Goal: Obtain resource: Download file/media

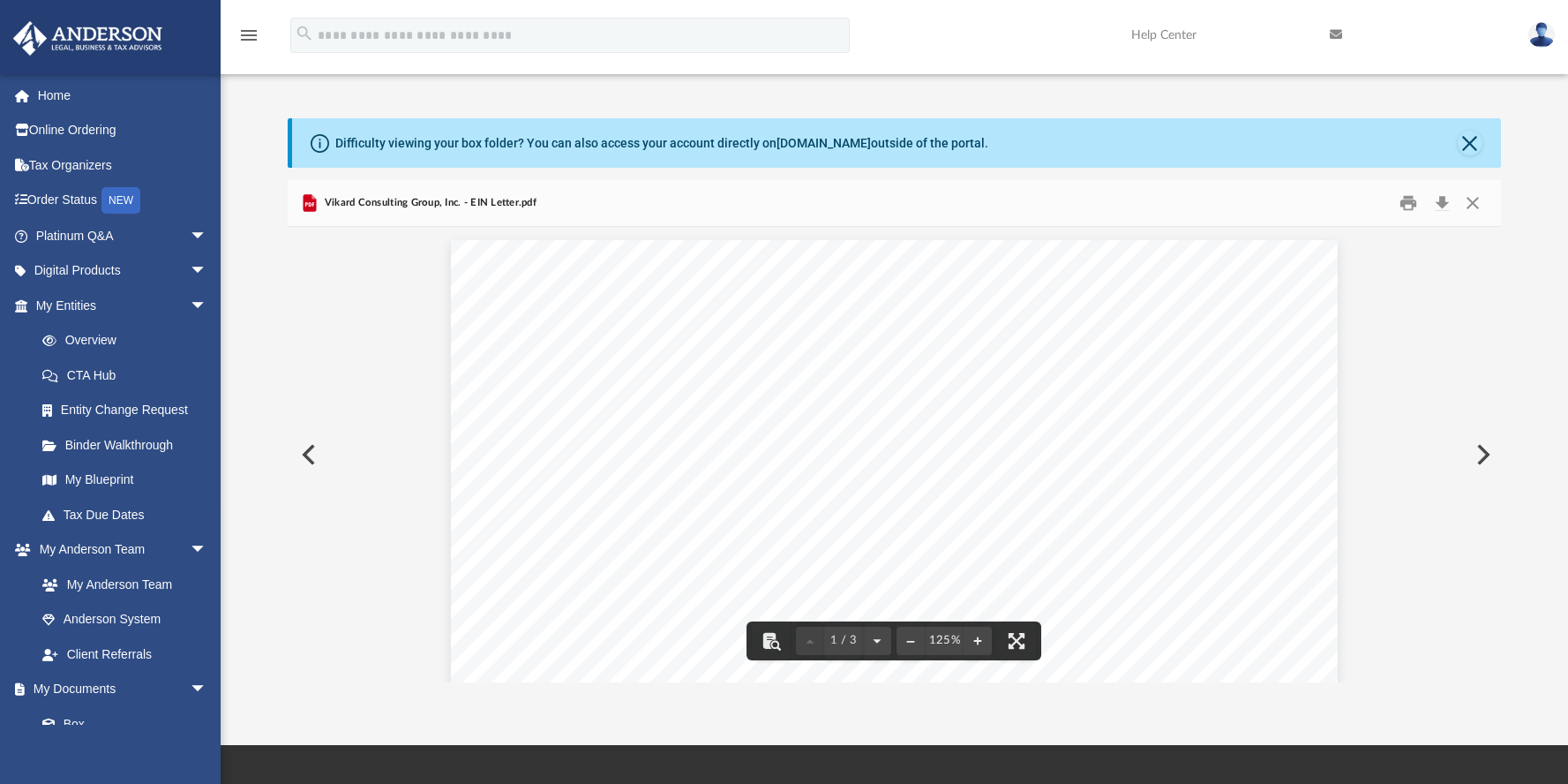
scroll to position [388, 1199]
click at [1470, 199] on button "Close" at bounding box center [1473, 202] width 32 height 27
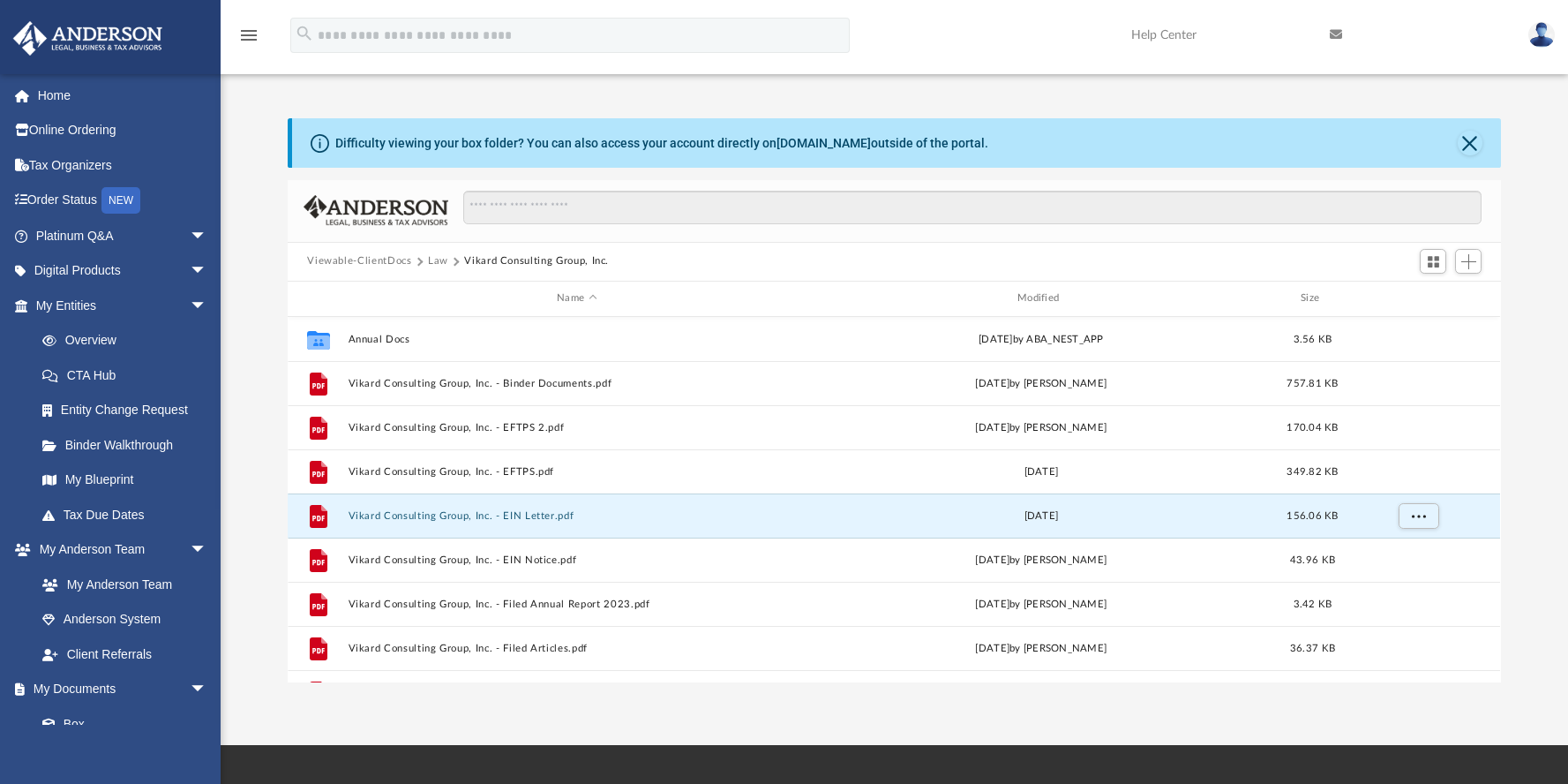
click at [439, 262] on button "Law" at bounding box center [438, 261] width 21 height 16
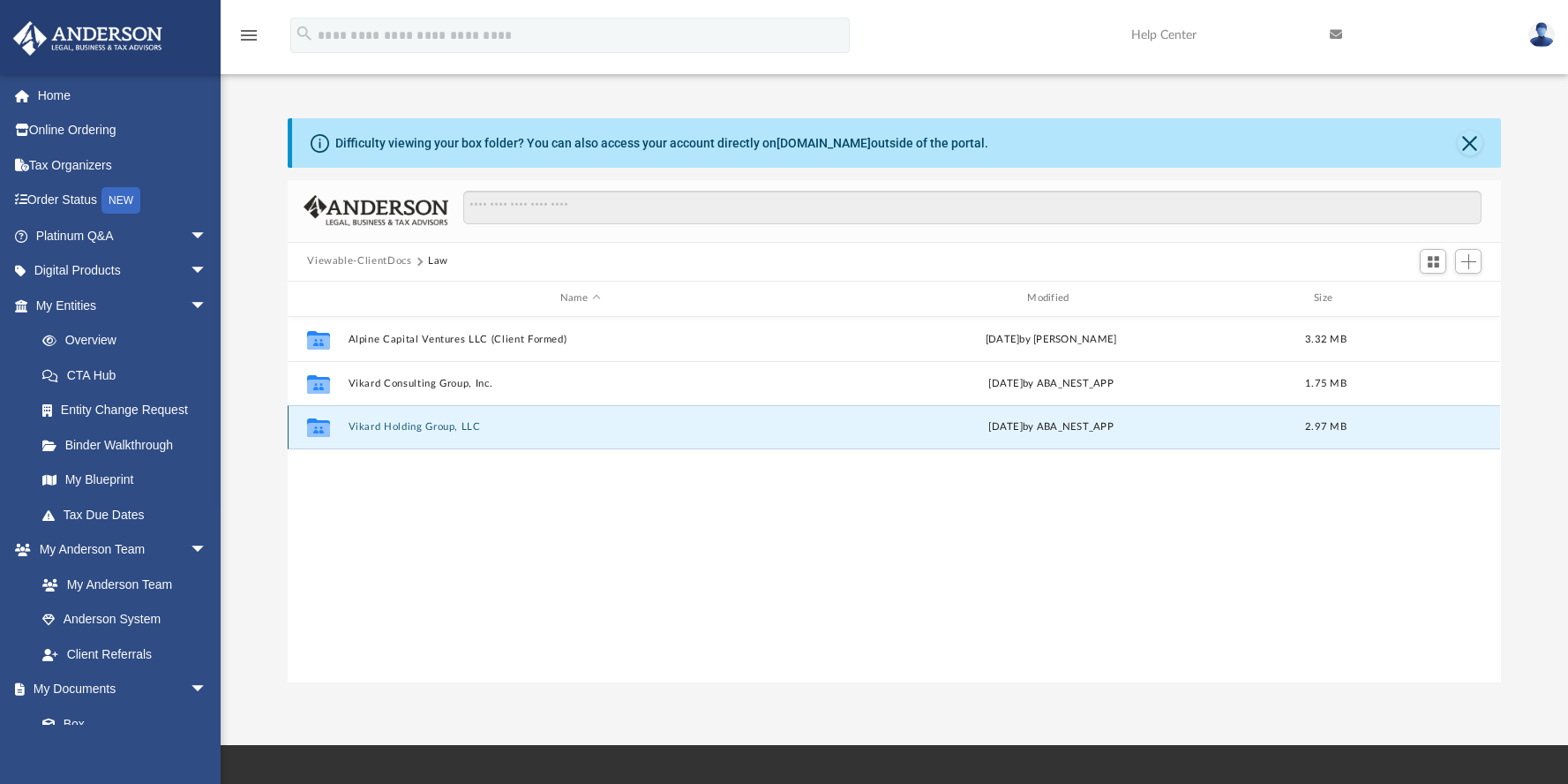
click at [418, 428] on button "Vikard Holding Group, LLC" at bounding box center [580, 426] width 463 height 11
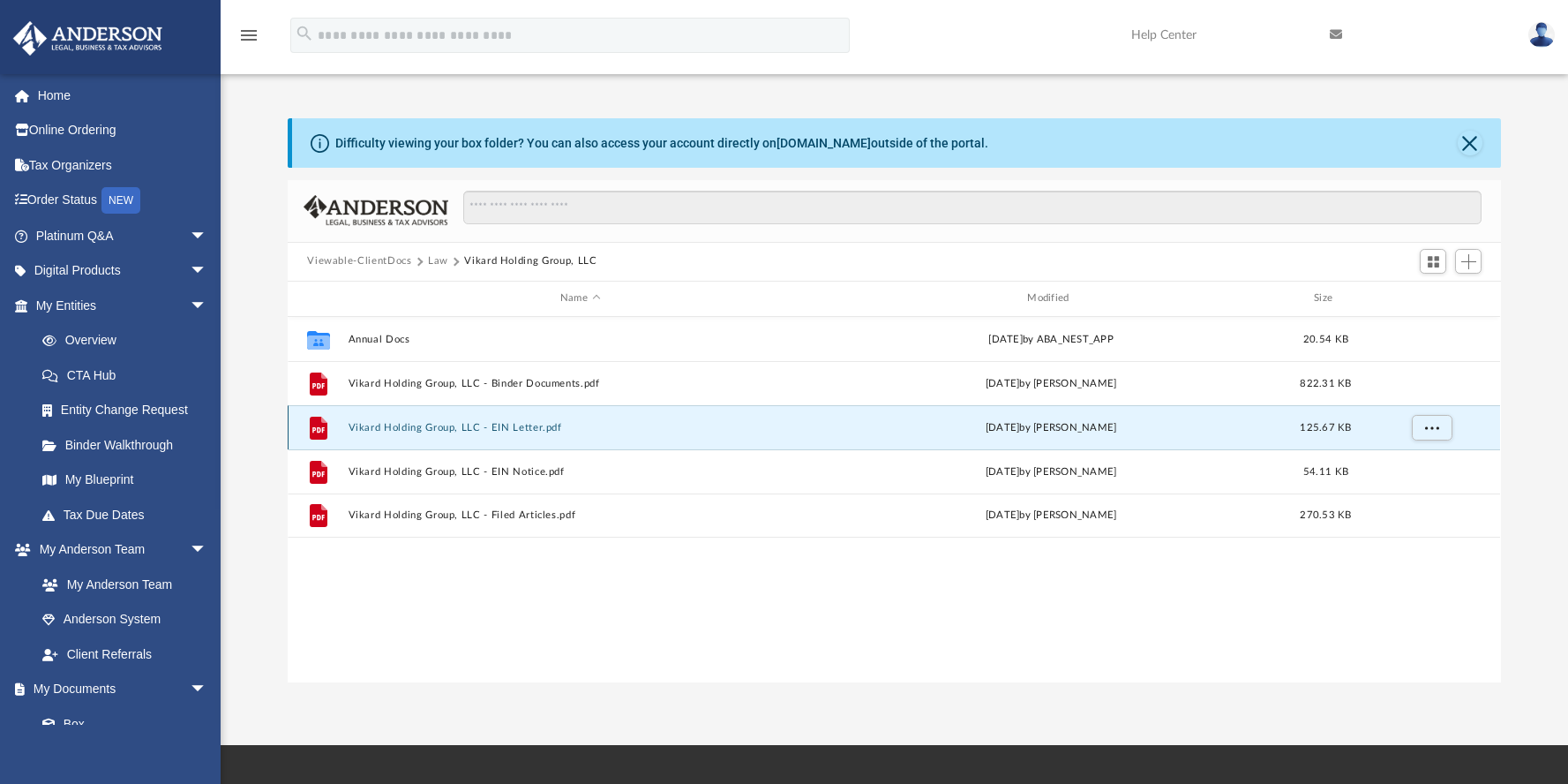
click at [418, 428] on button "Vikard Holding Group, LLC - EIN Letter.pdf" at bounding box center [580, 427] width 463 height 11
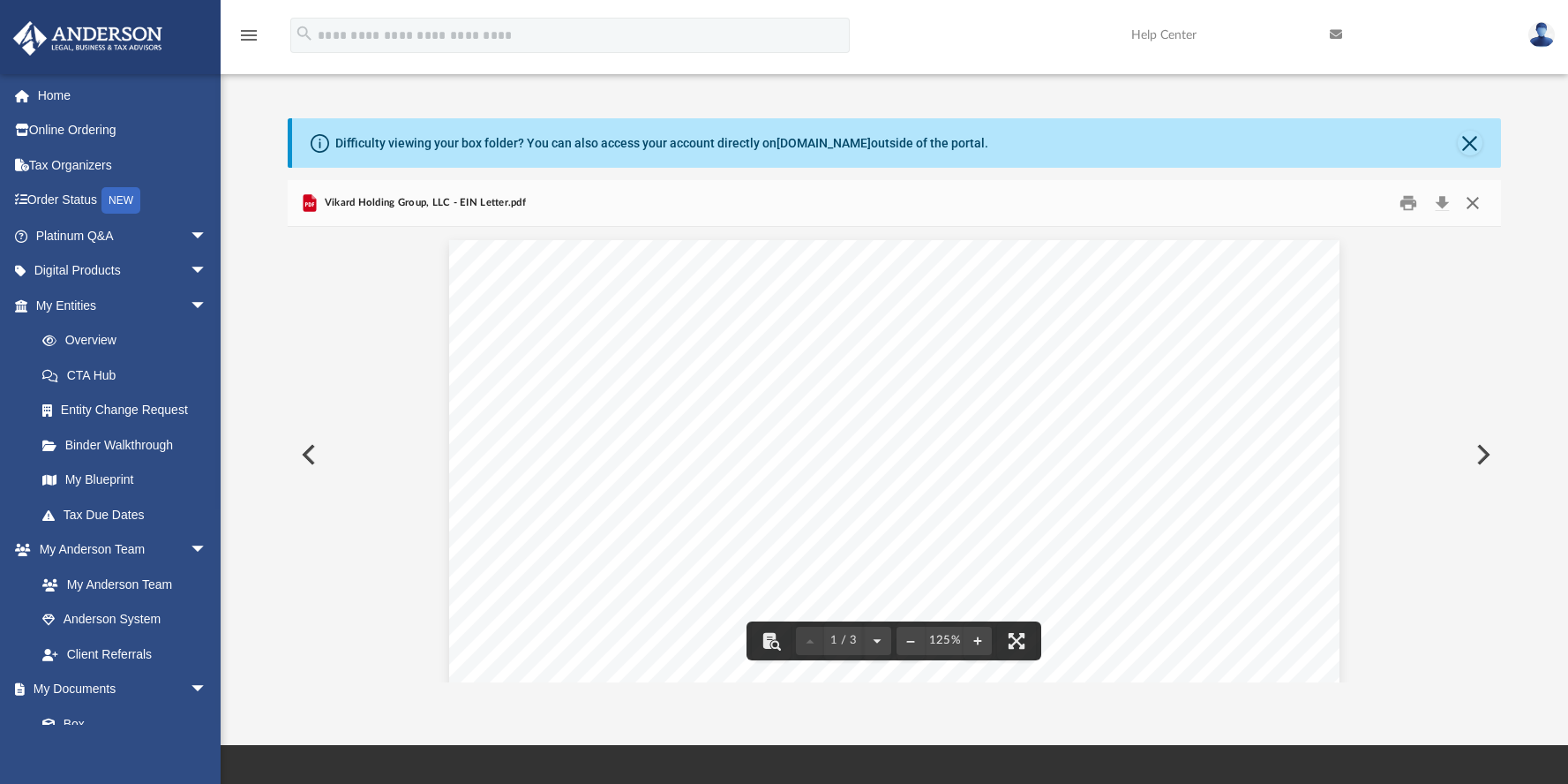
click at [1477, 201] on button "Close" at bounding box center [1473, 202] width 32 height 27
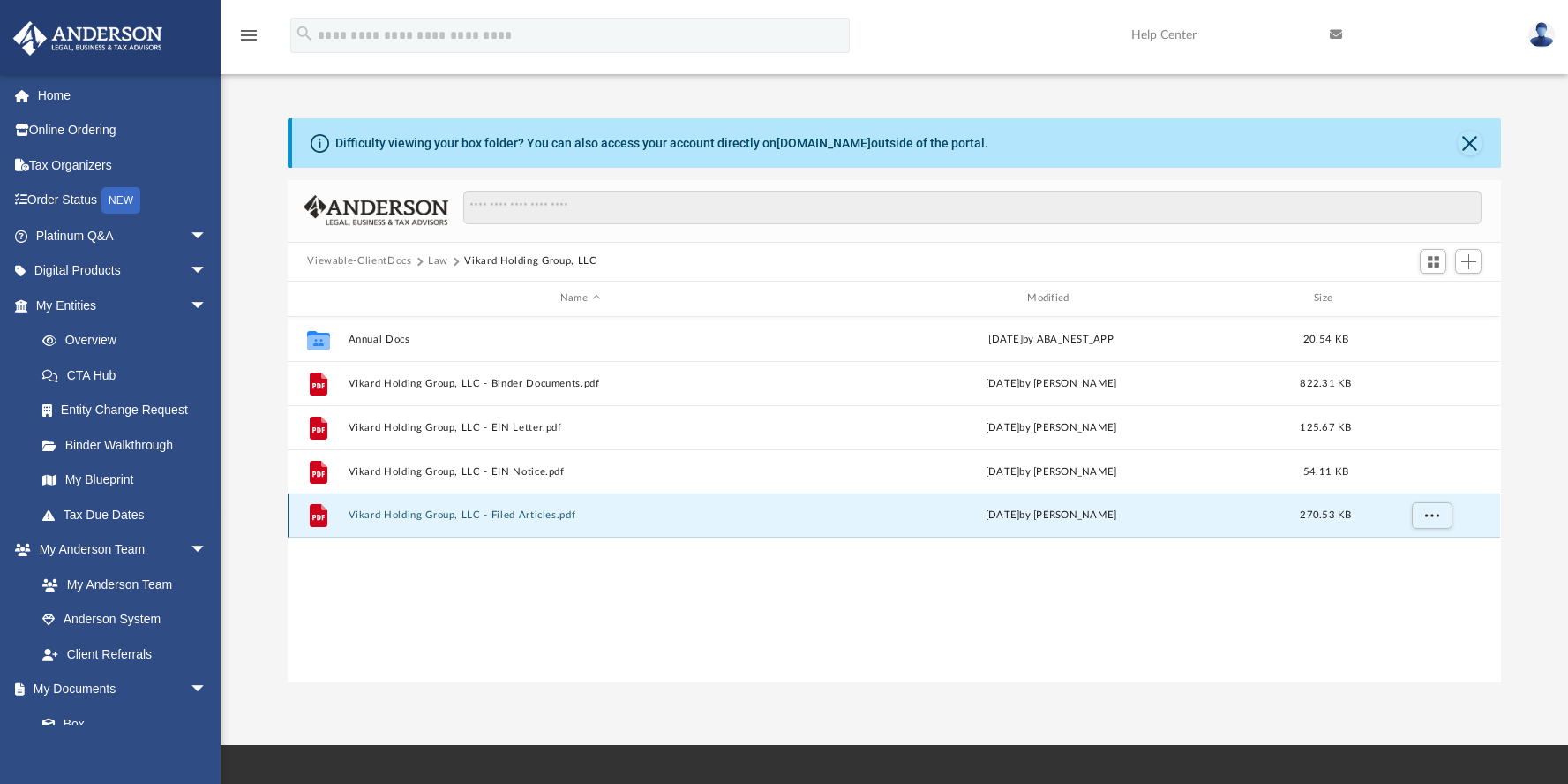
click at [490, 519] on button "Vikard Holding Group, LLC - Filed Articles.pdf" at bounding box center [580, 515] width 463 height 11
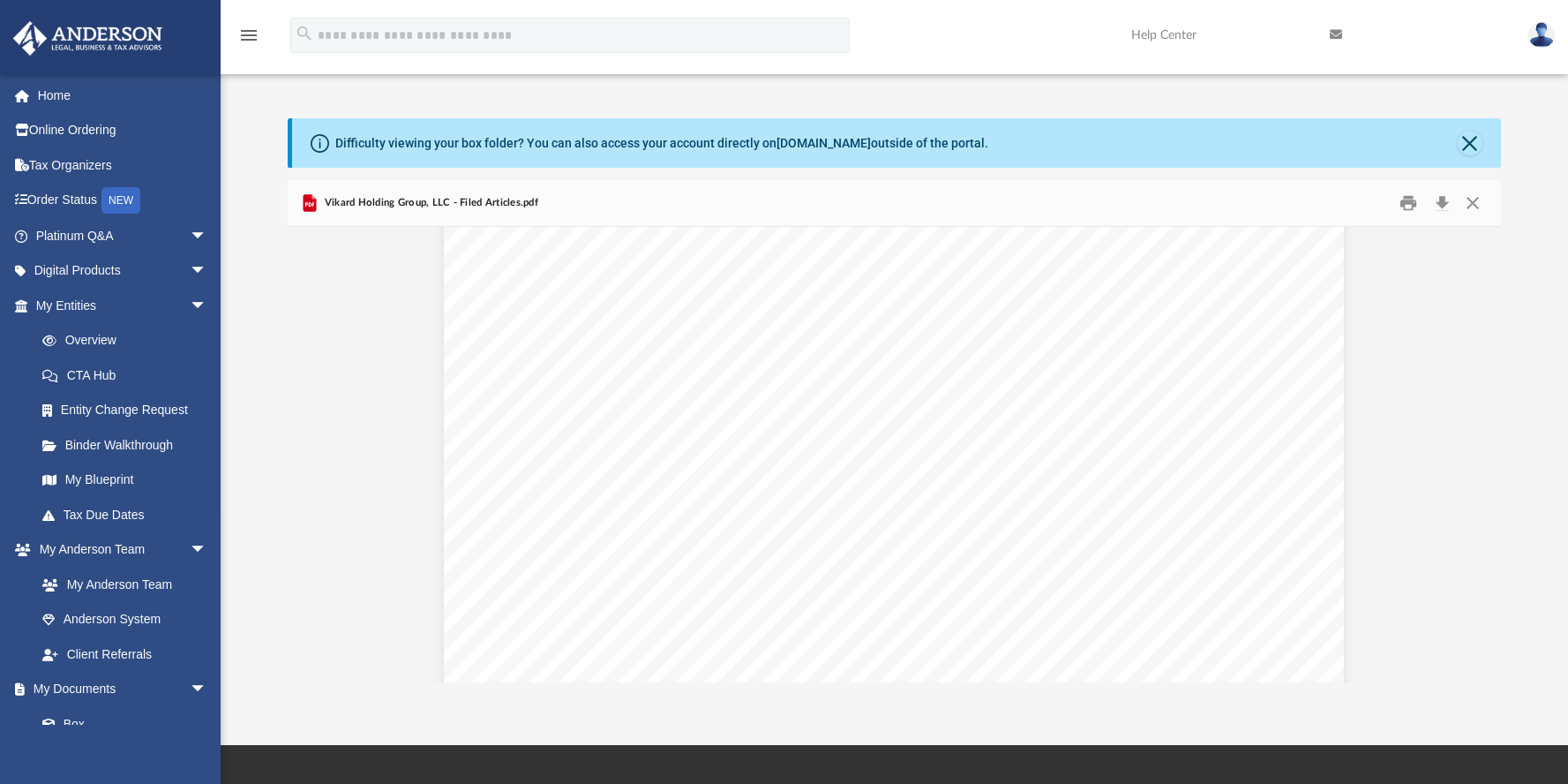
scroll to position [0, 0]
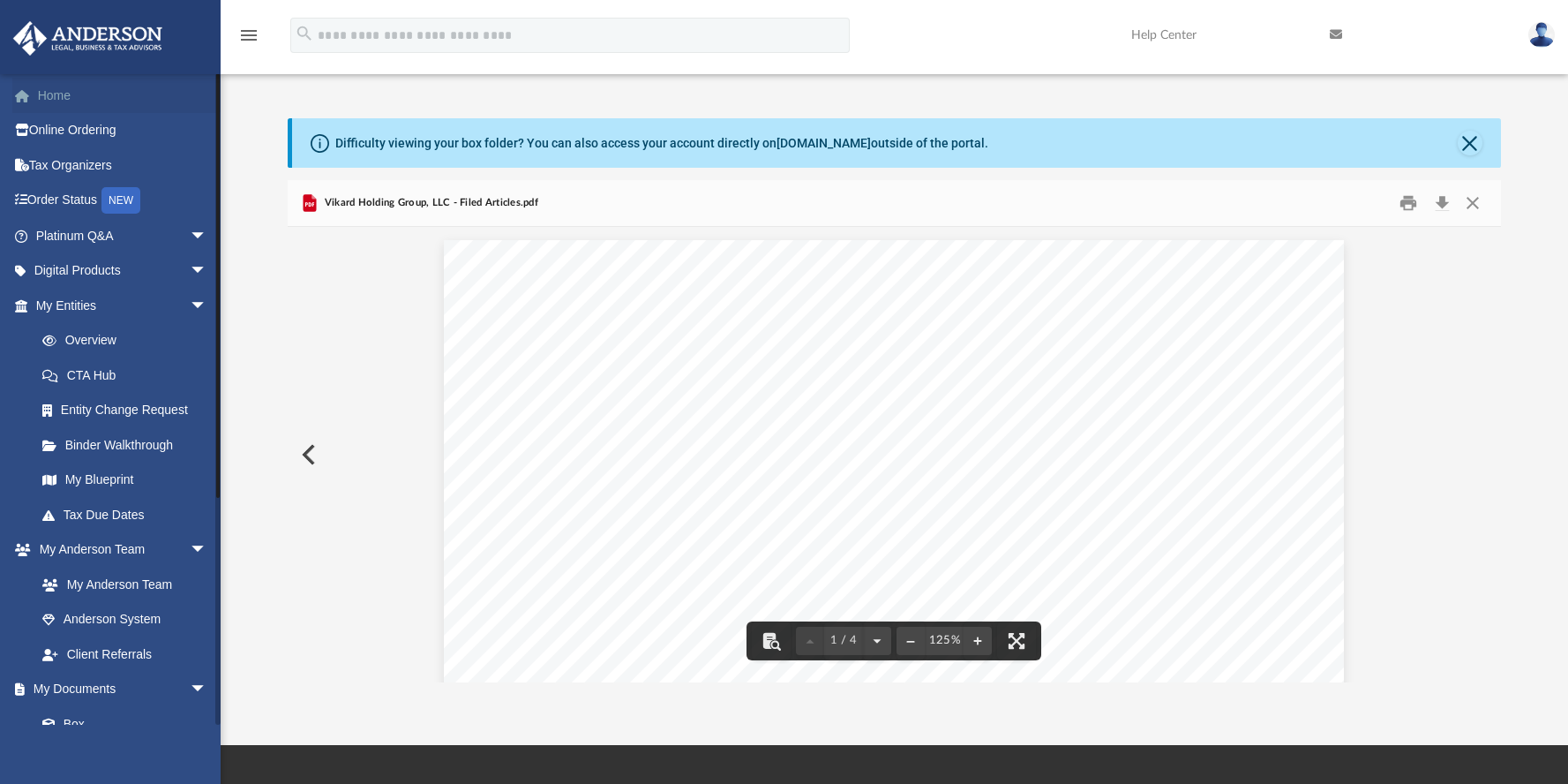
click at [71, 96] on link "Home" at bounding box center [123, 94] width 222 height 35
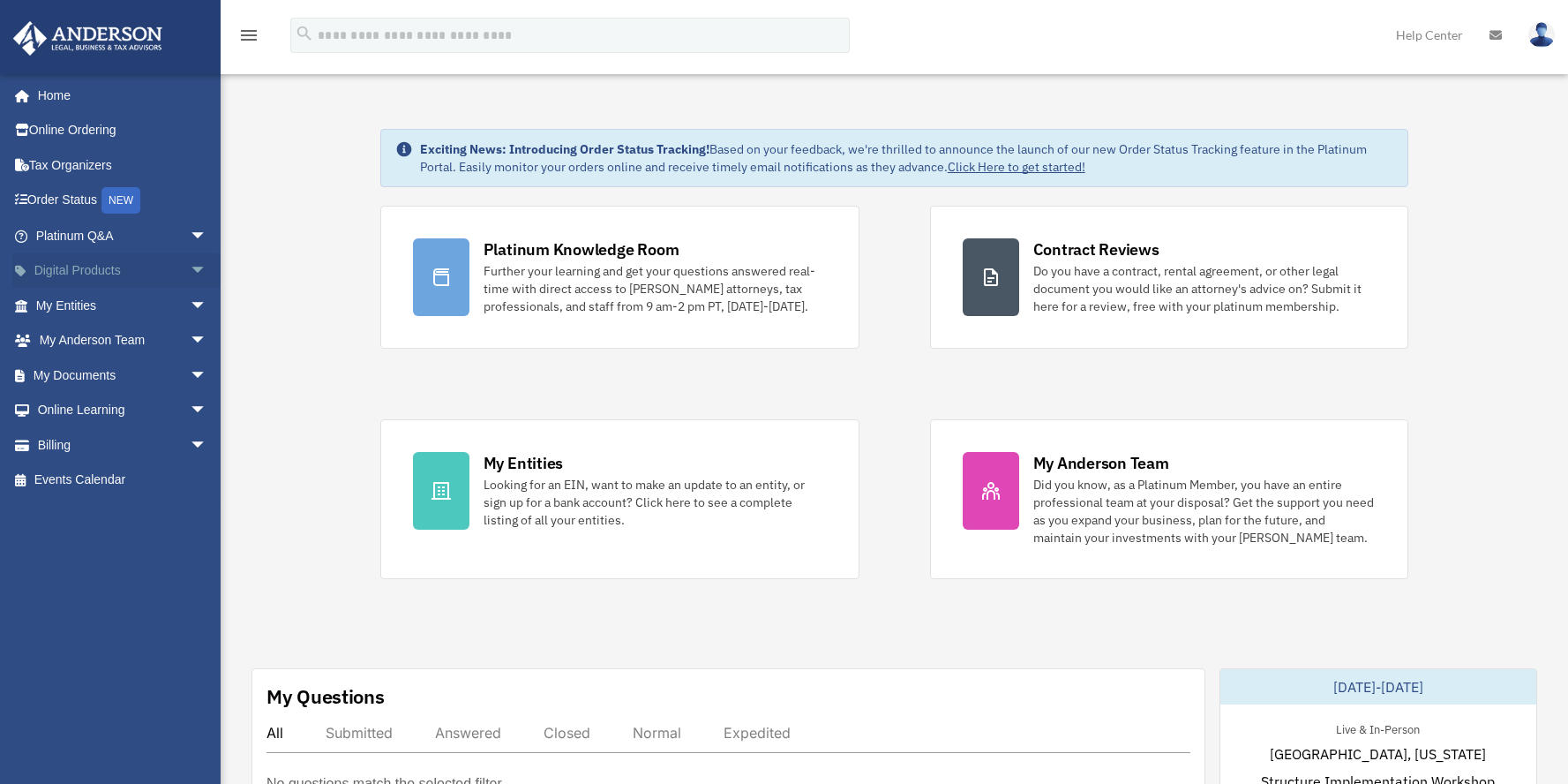
click at [190, 266] on span "arrow_drop_down" at bounding box center [206, 272] width 35 height 36
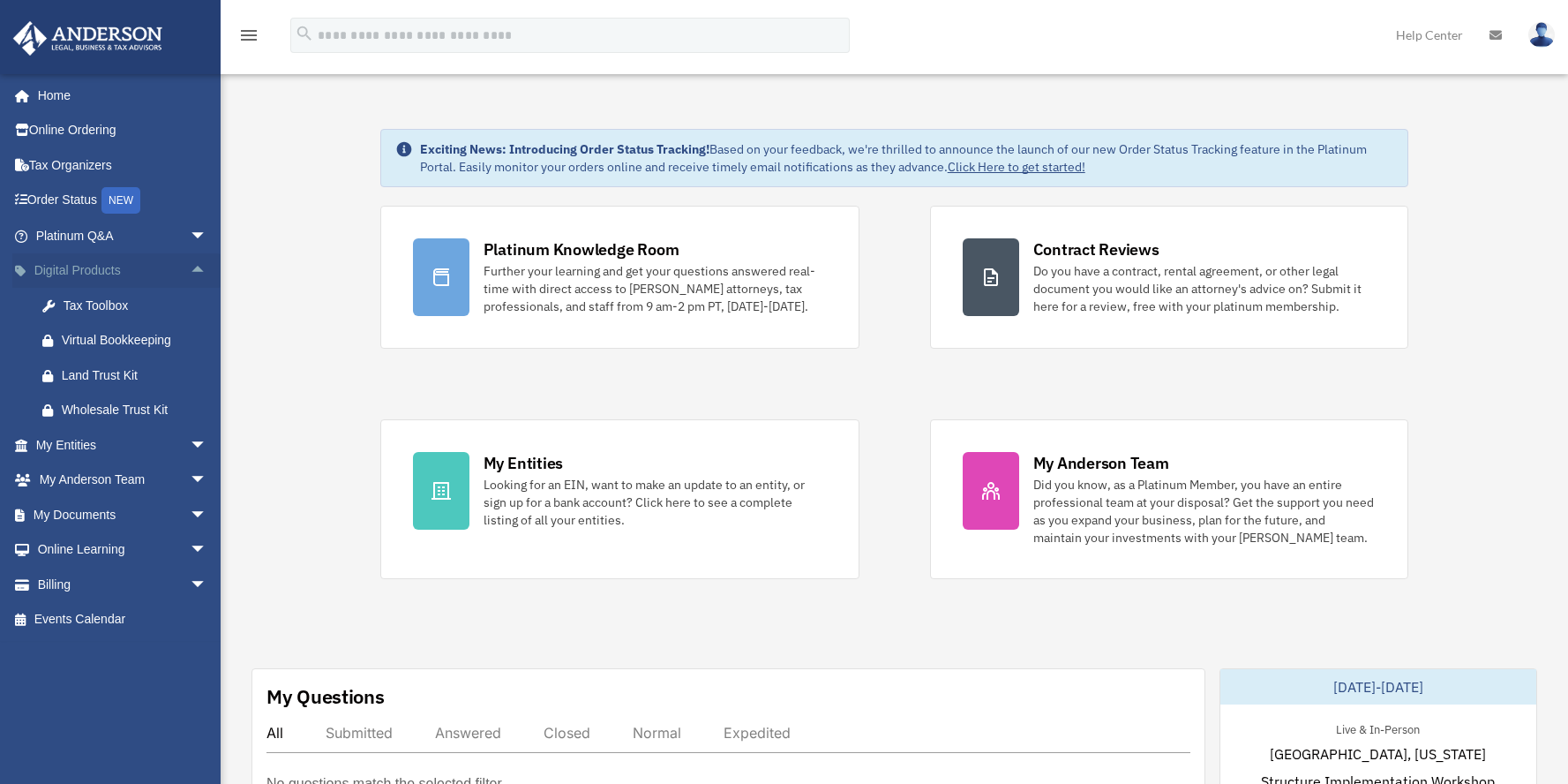
click at [190, 266] on span "arrow_drop_up" at bounding box center [206, 272] width 35 height 36
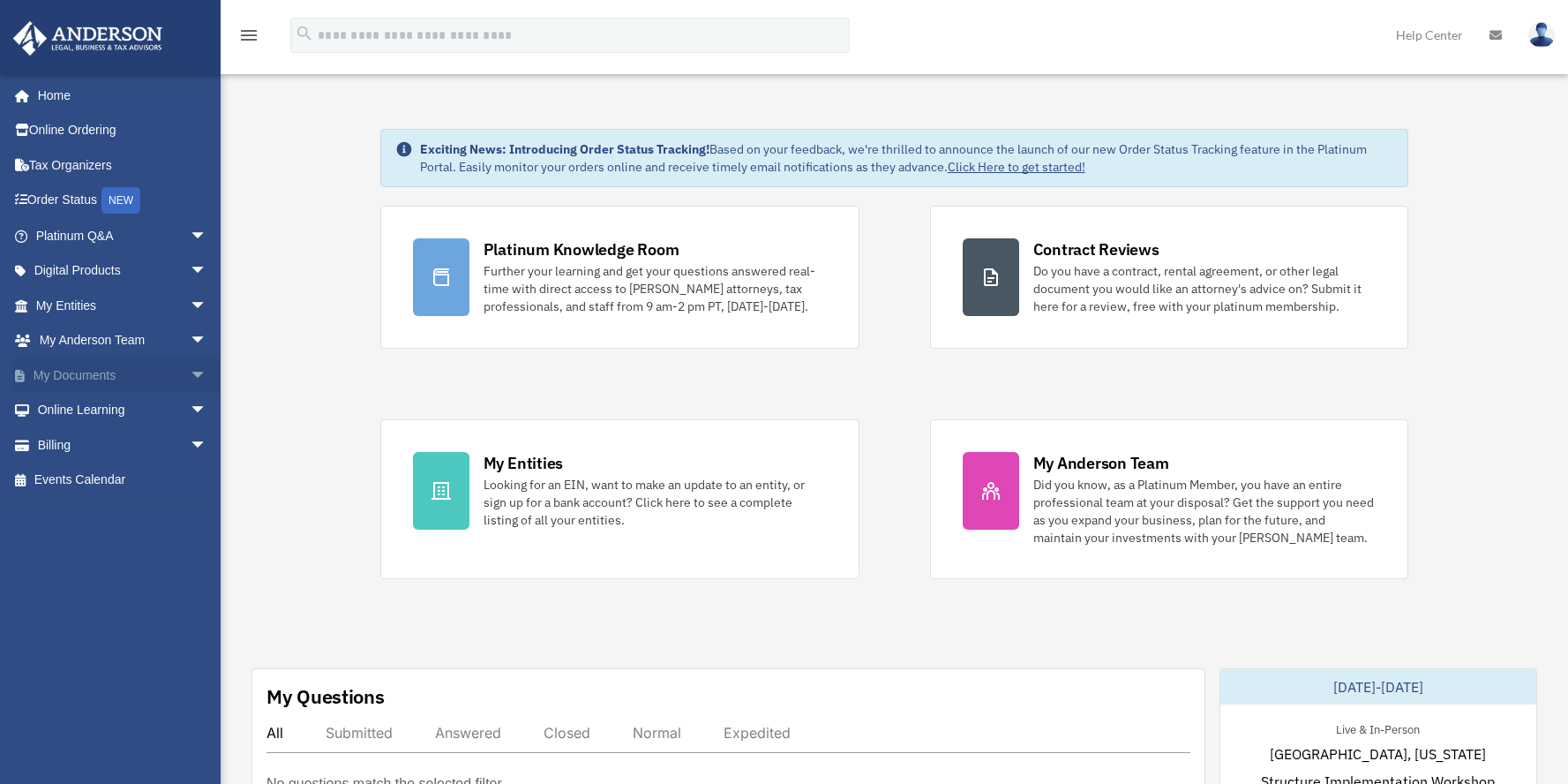
click at [190, 375] on span "arrow_drop_down" at bounding box center [206, 375] width 35 height 36
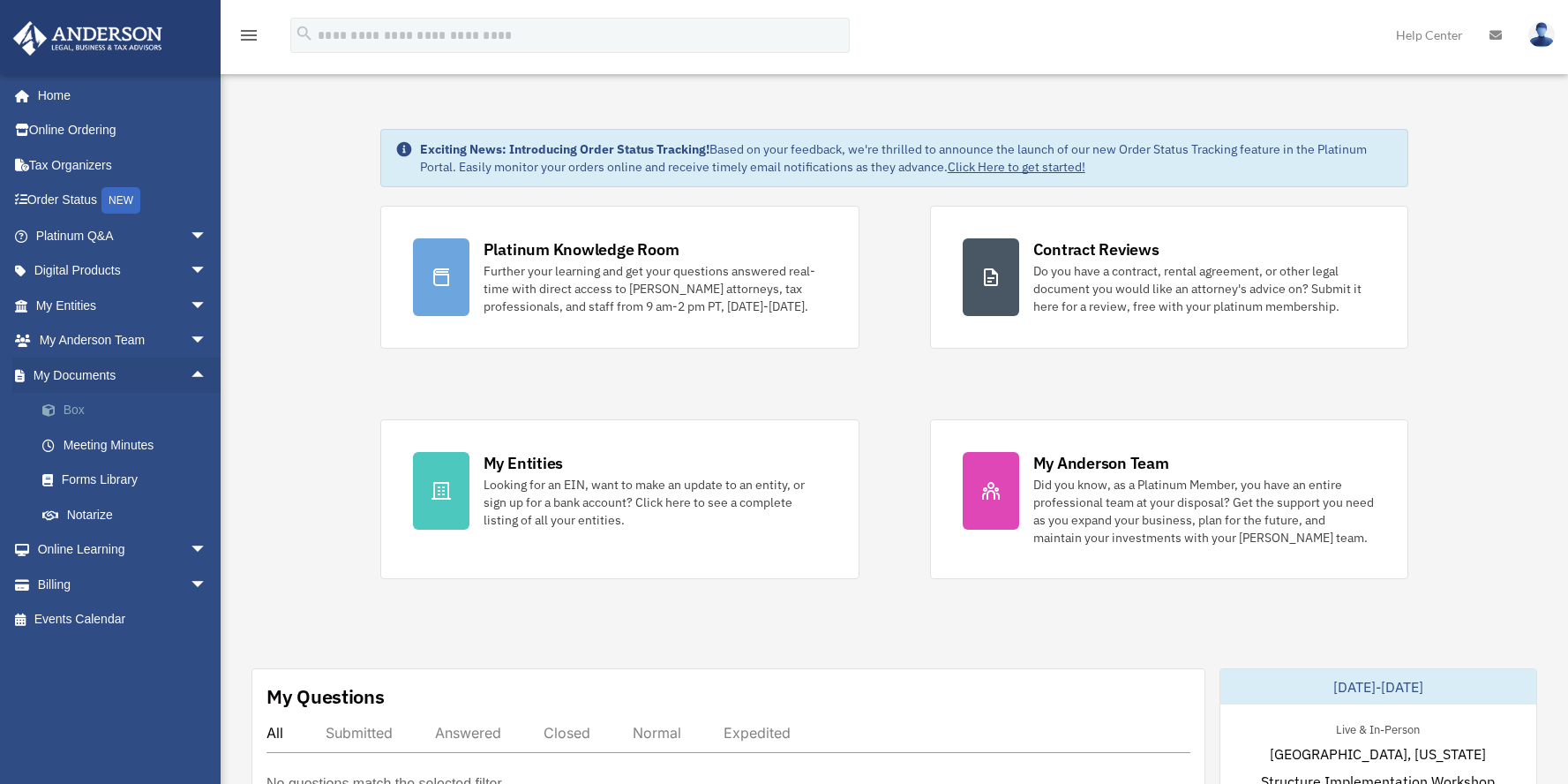
click at [79, 409] on link "Box" at bounding box center [129, 409] width 209 height 35
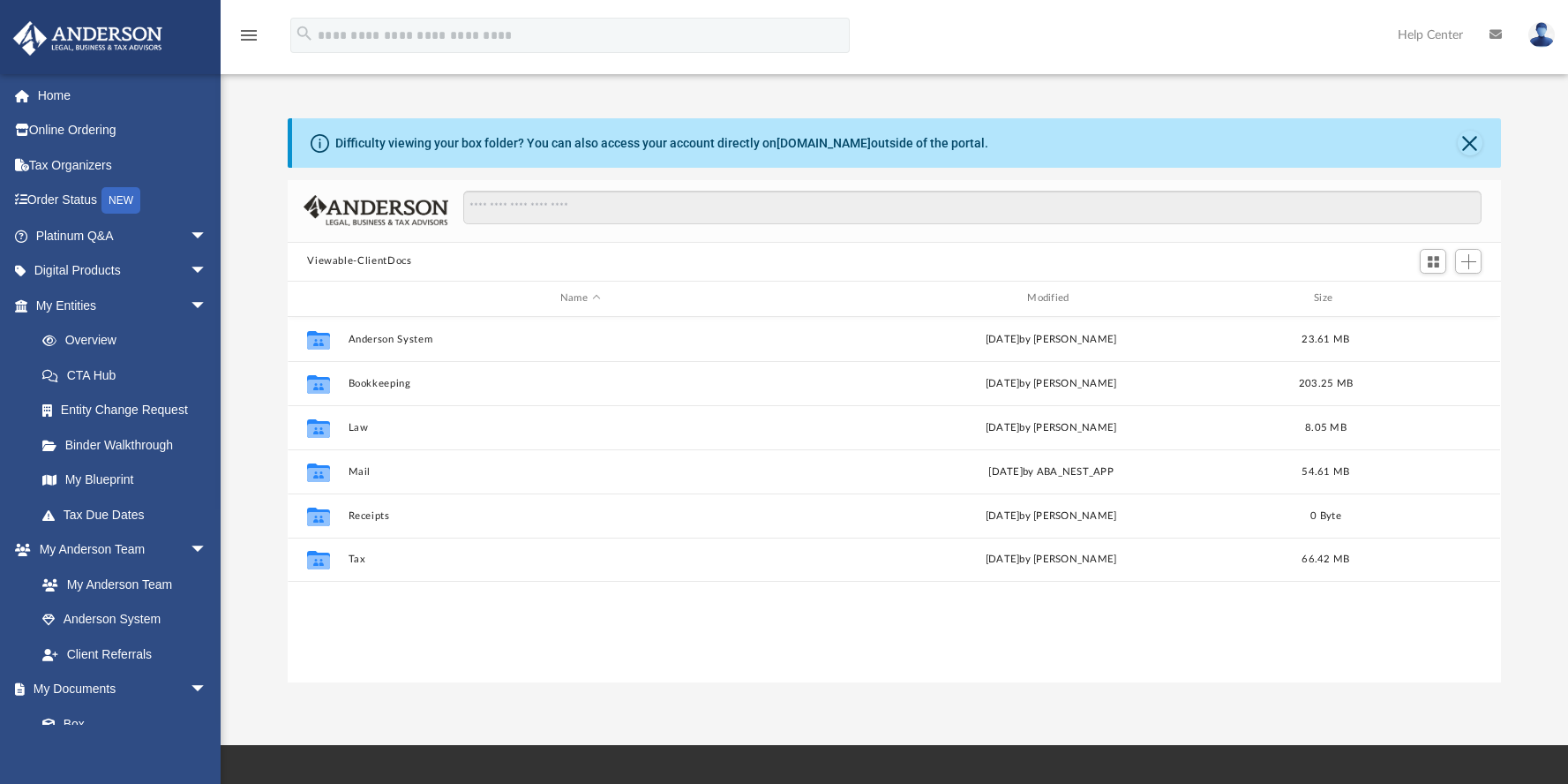
scroll to position [388, 1199]
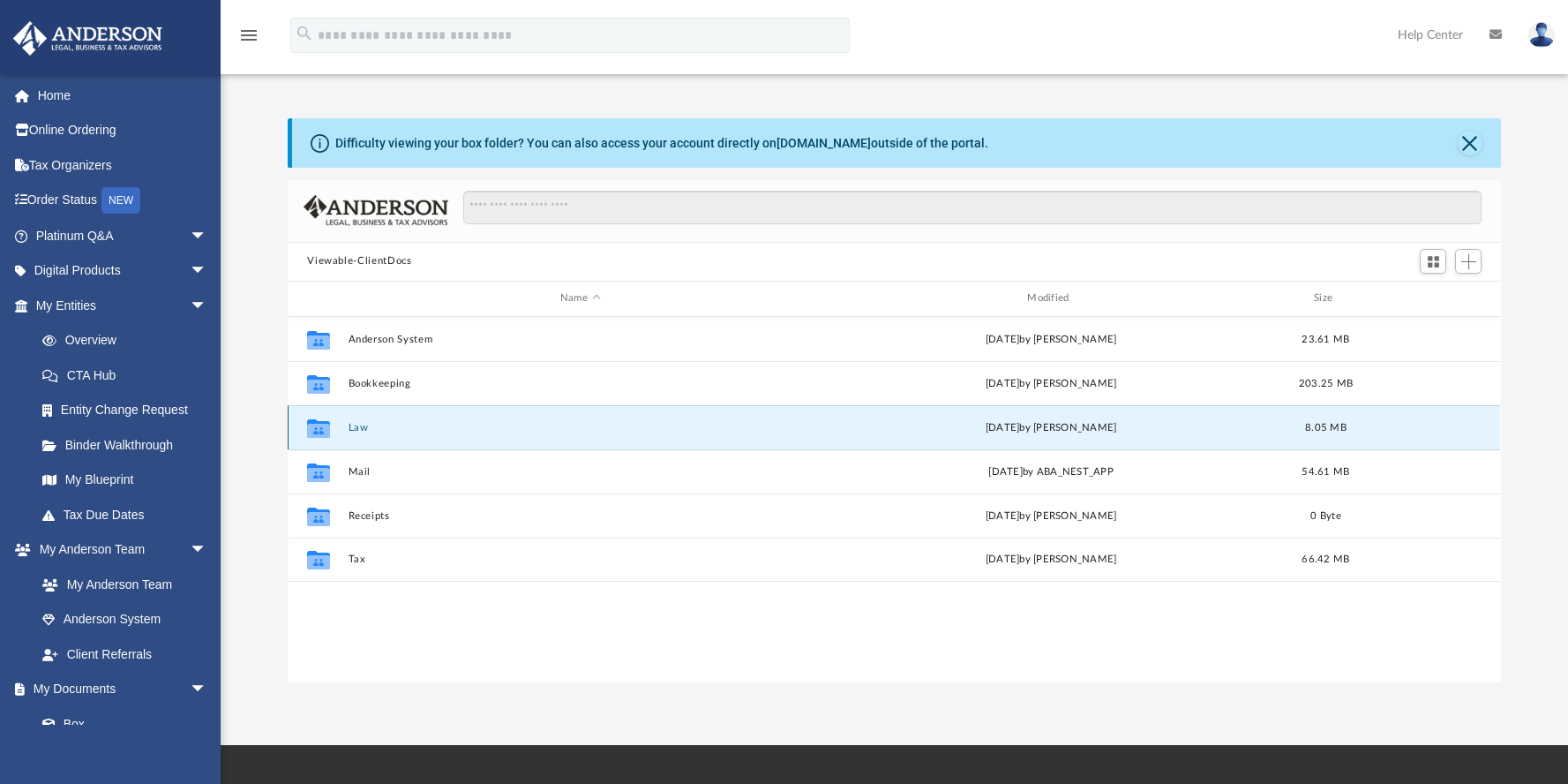
click at [357, 429] on button "Law" at bounding box center [580, 427] width 463 height 11
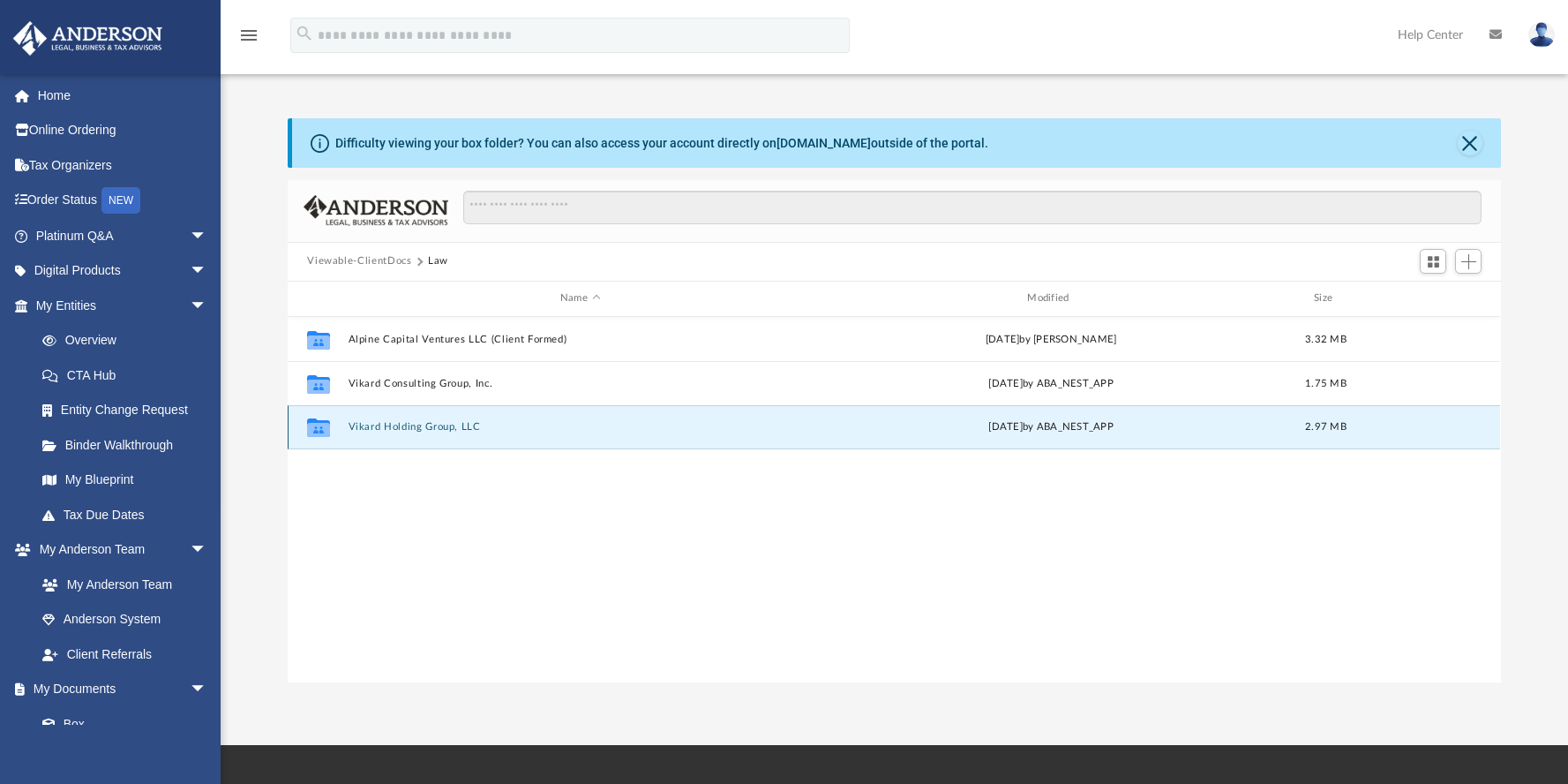
click at [401, 424] on button "Vikard Holding Group, LLC" at bounding box center [580, 426] width 463 height 11
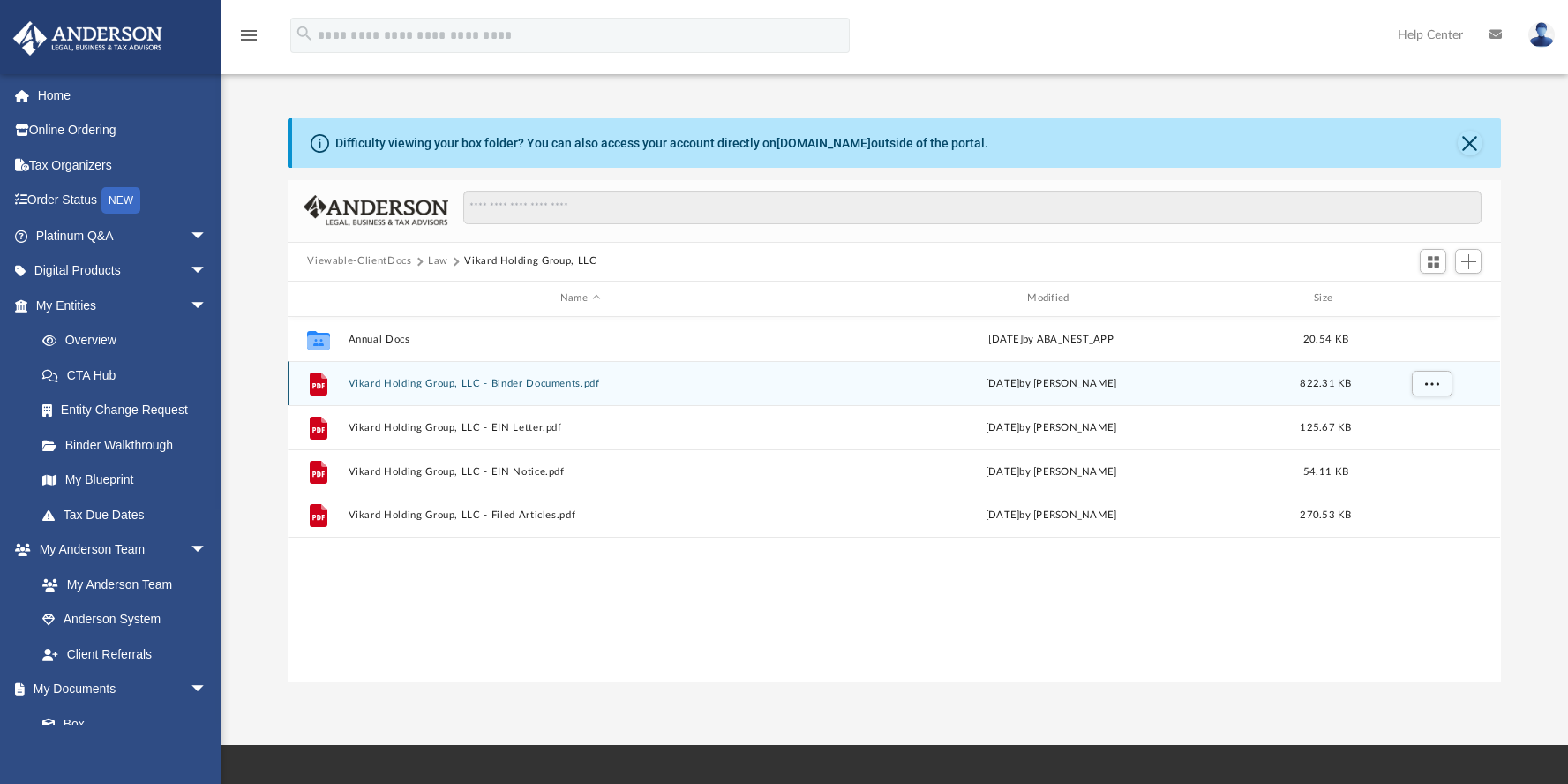
click at [438, 384] on button "Vikard Holding Group, LLC - Binder Documents.pdf" at bounding box center [580, 384] width 463 height 11
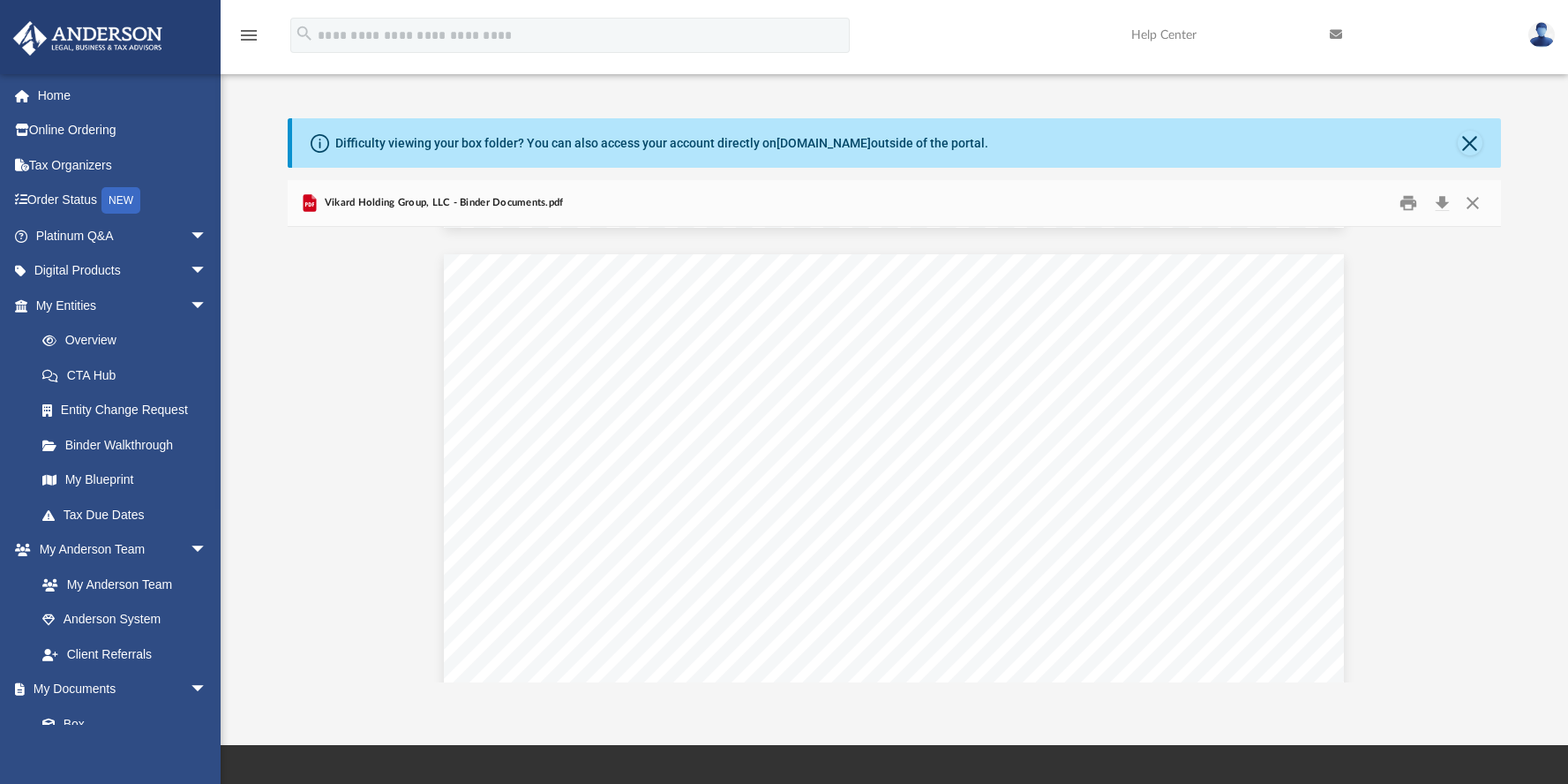
scroll to position [39314, 0]
